Goal: Ask a question

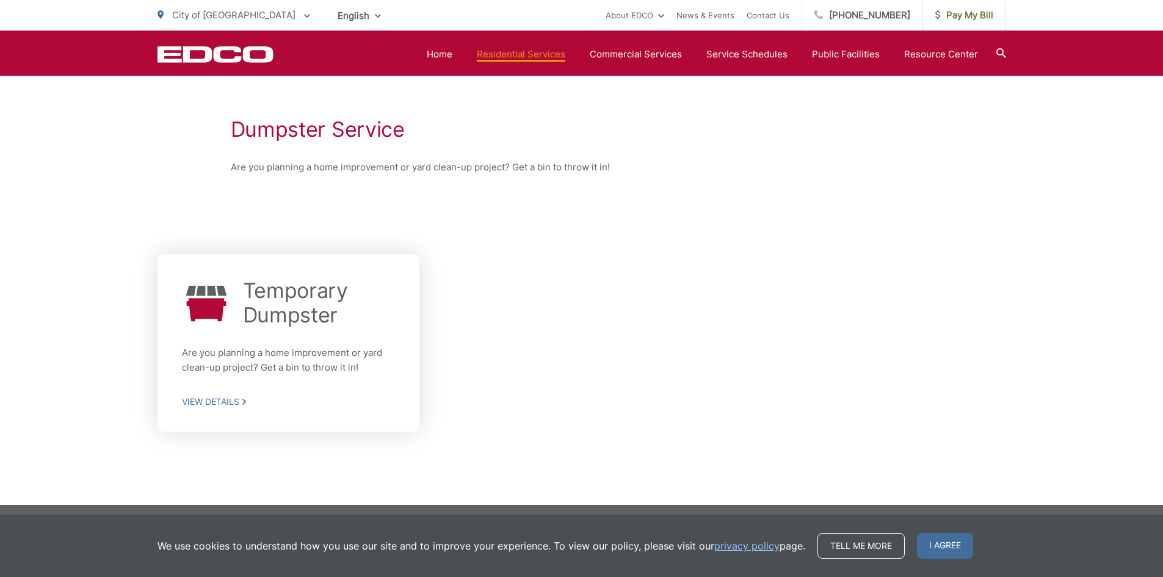
scroll to position [204, 0]
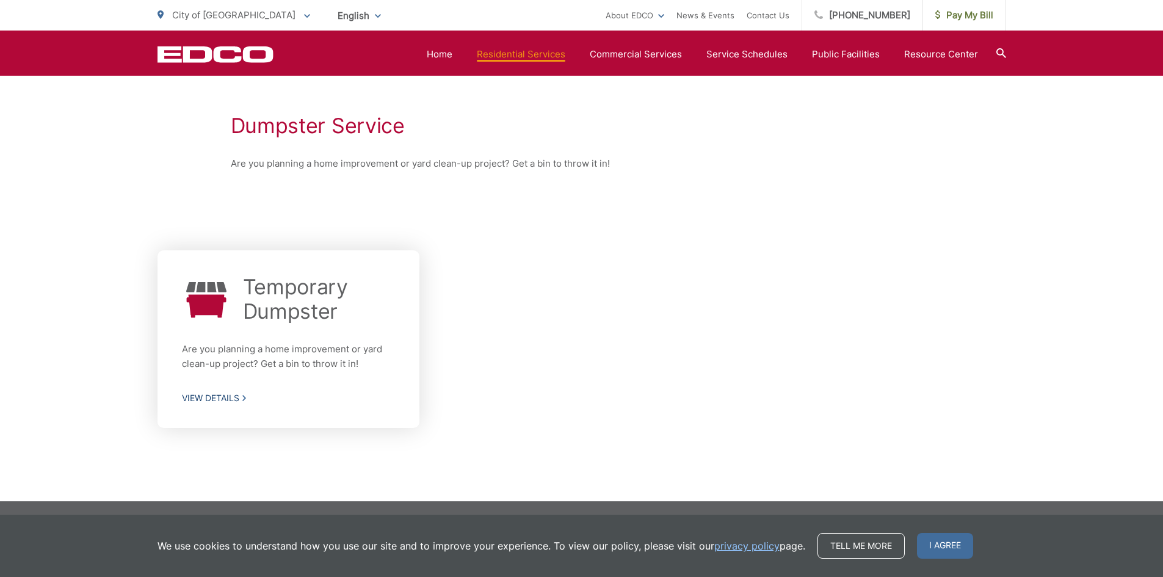
click at [226, 399] on span "View Details" at bounding box center [289, 398] width 214 height 11
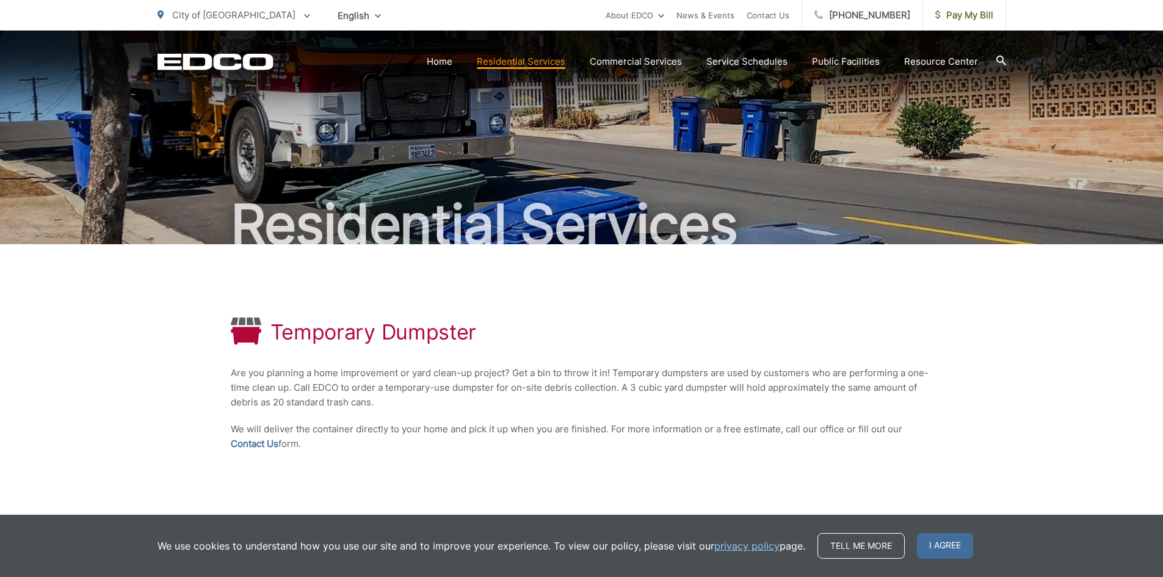
scroll to position [134, 0]
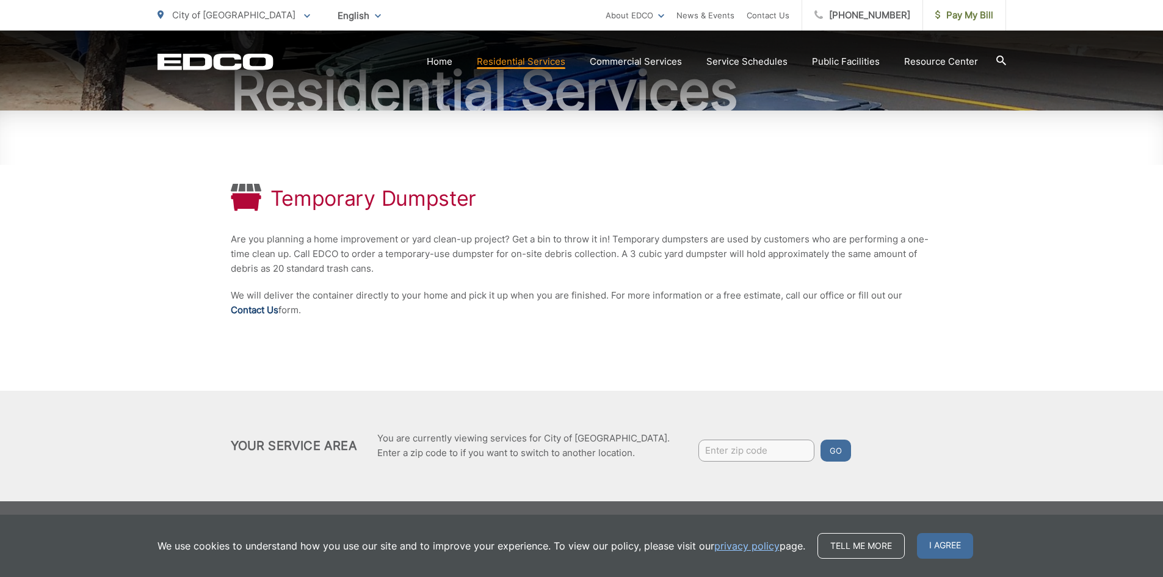
click at [273, 317] on link "Contact Us" at bounding box center [255, 310] width 48 height 15
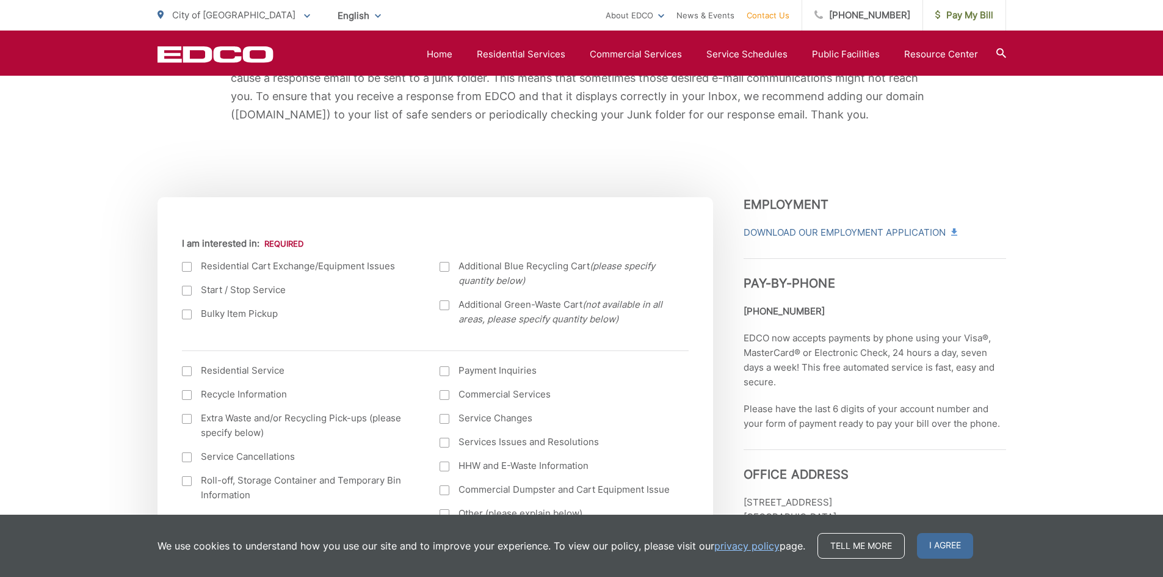
scroll to position [397, 0]
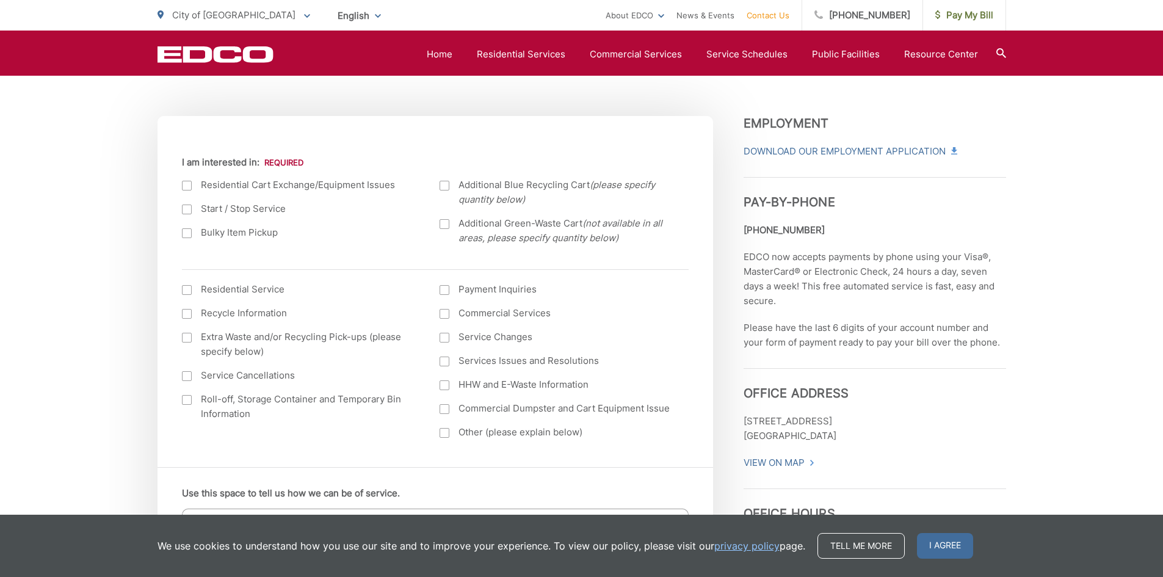
click at [179, 280] on div "Current Location Alpine Bonita Bonsall Borrego Springs Boulevard Buena Park Cam…" at bounding box center [436, 294] width 556 height 345
click at [186, 288] on div at bounding box center [187, 290] width 10 height 10
click at [0, 0] on input "I am interested in: (continued) *" at bounding box center [0, 0] width 0 height 0
click at [186, 288] on div at bounding box center [187, 290] width 10 height 10
click at [0, 0] on input "I am interested in: (continued) *" at bounding box center [0, 0] width 0 height 0
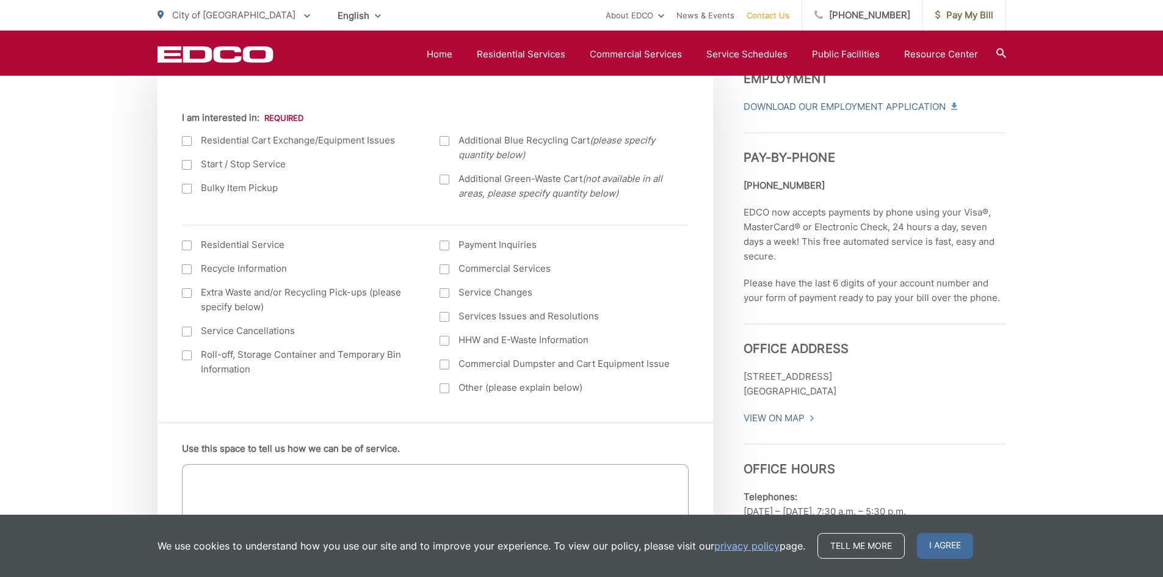
scroll to position [494, 0]
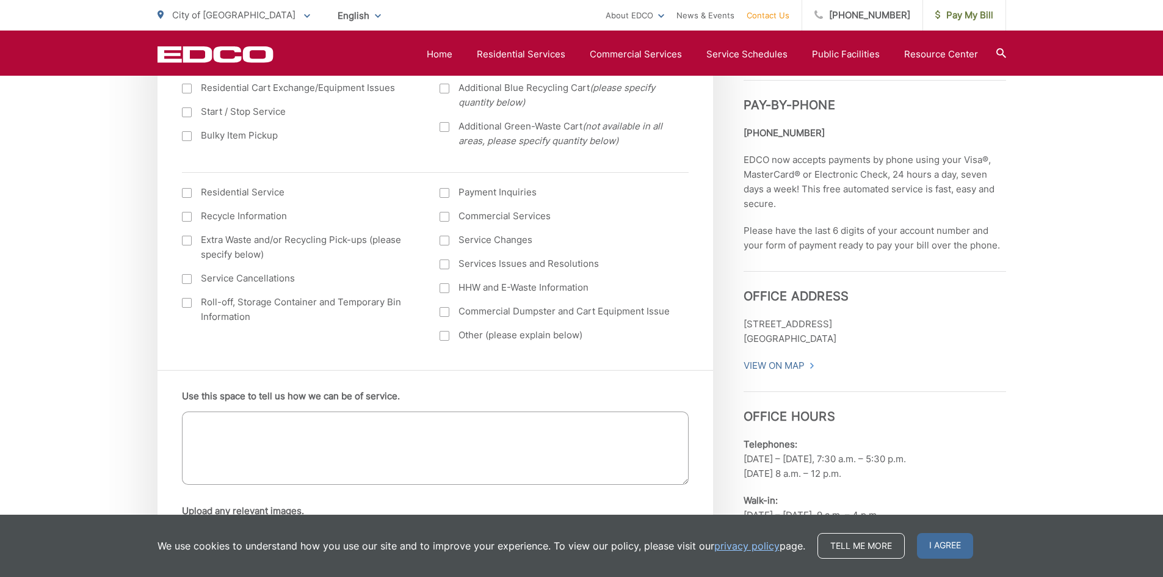
click at [190, 307] on div at bounding box center [187, 303] width 10 height 10
click at [0, 0] on input "Roll-off, Storage Container and Temporary Bin Information" at bounding box center [0, 0] width 0 height 0
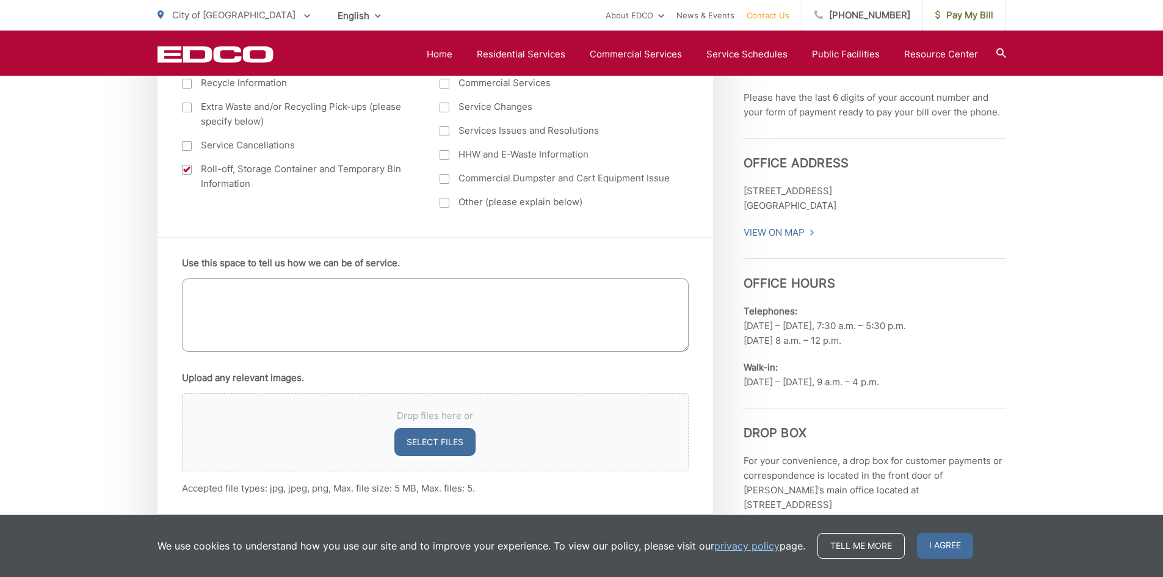
scroll to position [553, 0]
